Goal: Information Seeking & Learning: Learn about a topic

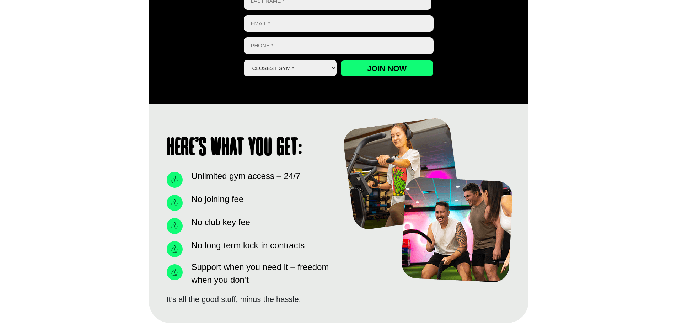
scroll to position [569, 0]
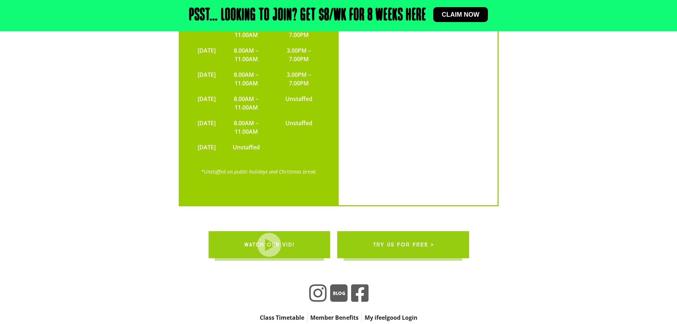
scroll to position [1640, 0]
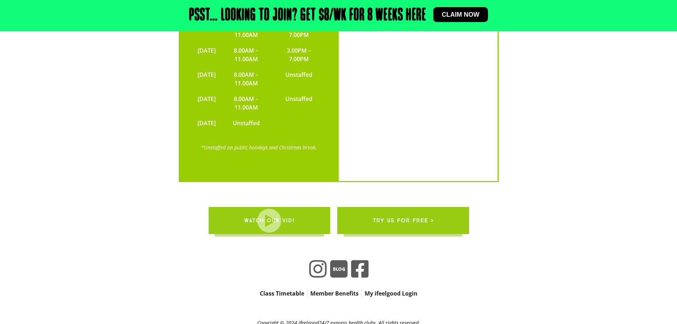
click at [340, 288] on link "Member Benefits" at bounding box center [334, 293] width 54 height 10
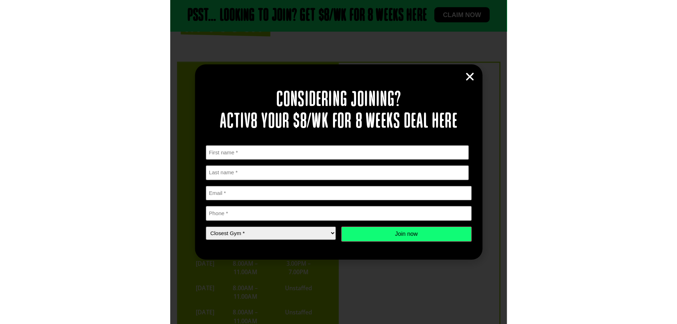
scroll to position [1430, 0]
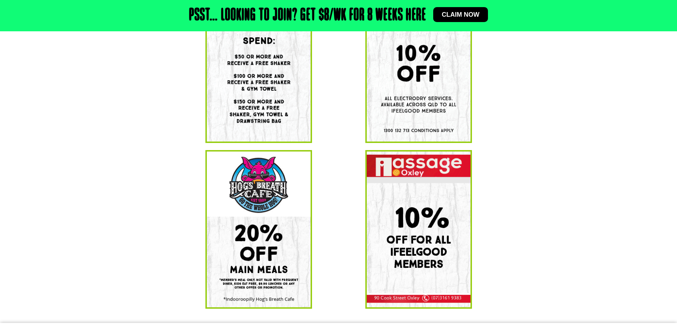
scroll to position [249, 0]
